Goal: Navigation & Orientation: Find specific page/section

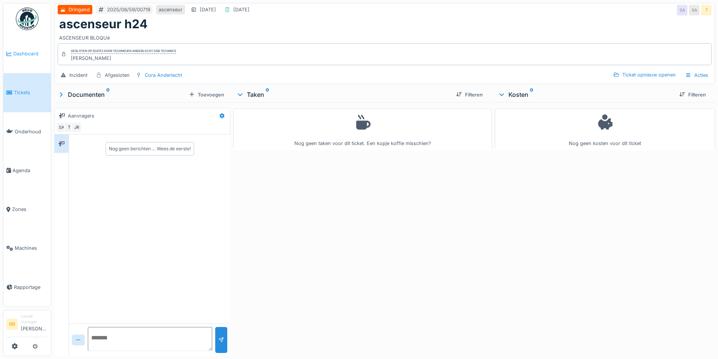
click at [30, 53] on span "Dashboard" at bounding box center [30, 53] width 35 height 7
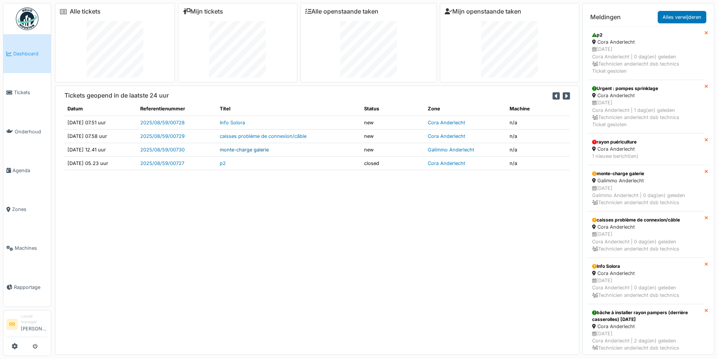
click at [269, 149] on link "monte-charge galerie" at bounding box center [244, 150] width 49 height 6
